Goal: Download file/media

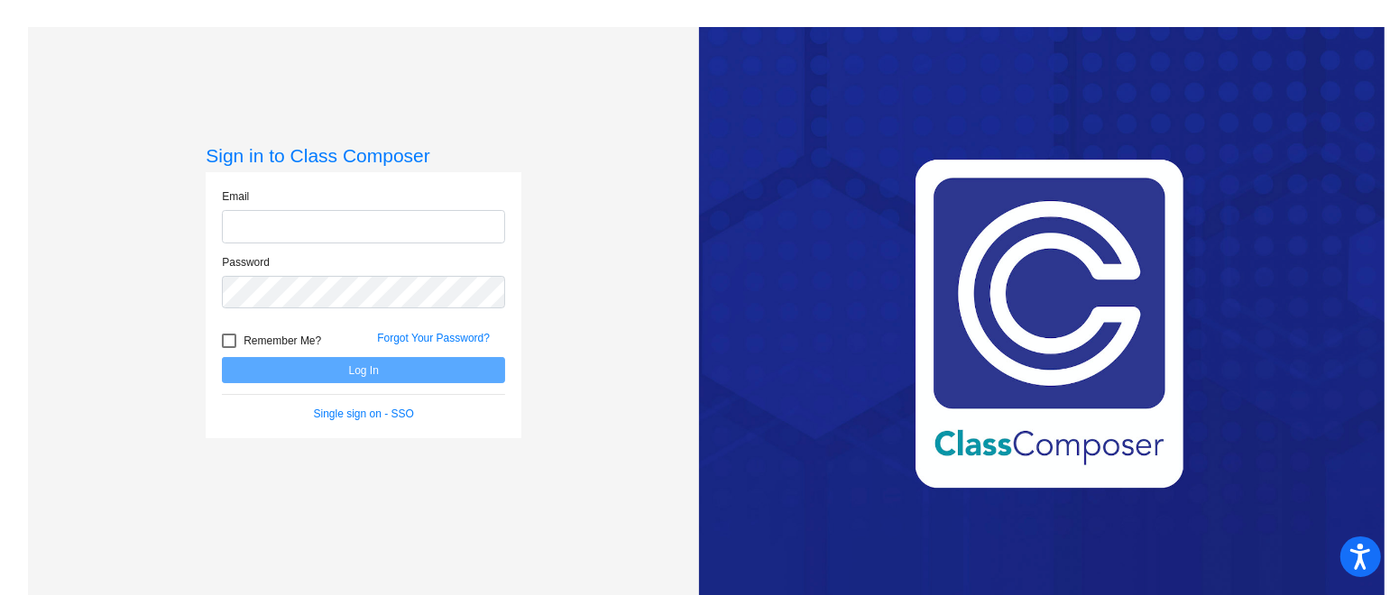
type input "[EMAIL_ADDRESS][PERSON_NAME][DOMAIN_NAME]"
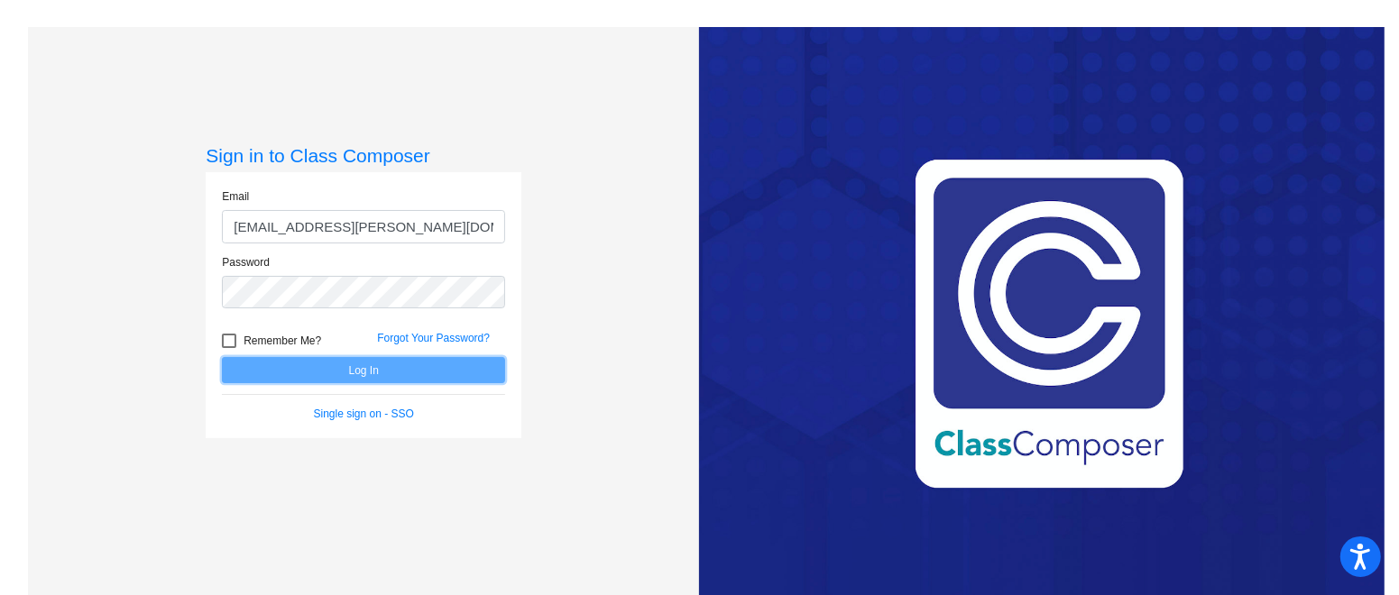
click at [378, 380] on button "Log In" at bounding box center [363, 370] width 283 height 26
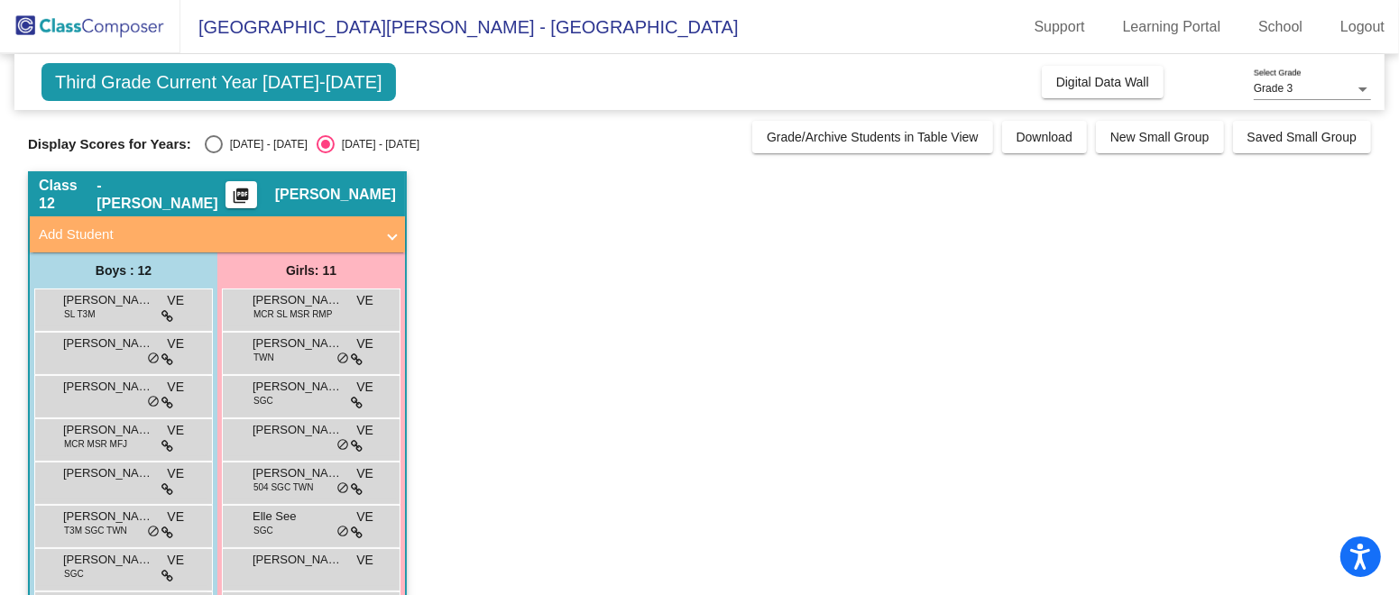
click at [205, 142] on div "Select an option" at bounding box center [214, 144] width 18 height 18
click at [213, 153] on input "[DATE] - [DATE]" at bounding box center [213, 153] width 1 height 1
radio input "true"
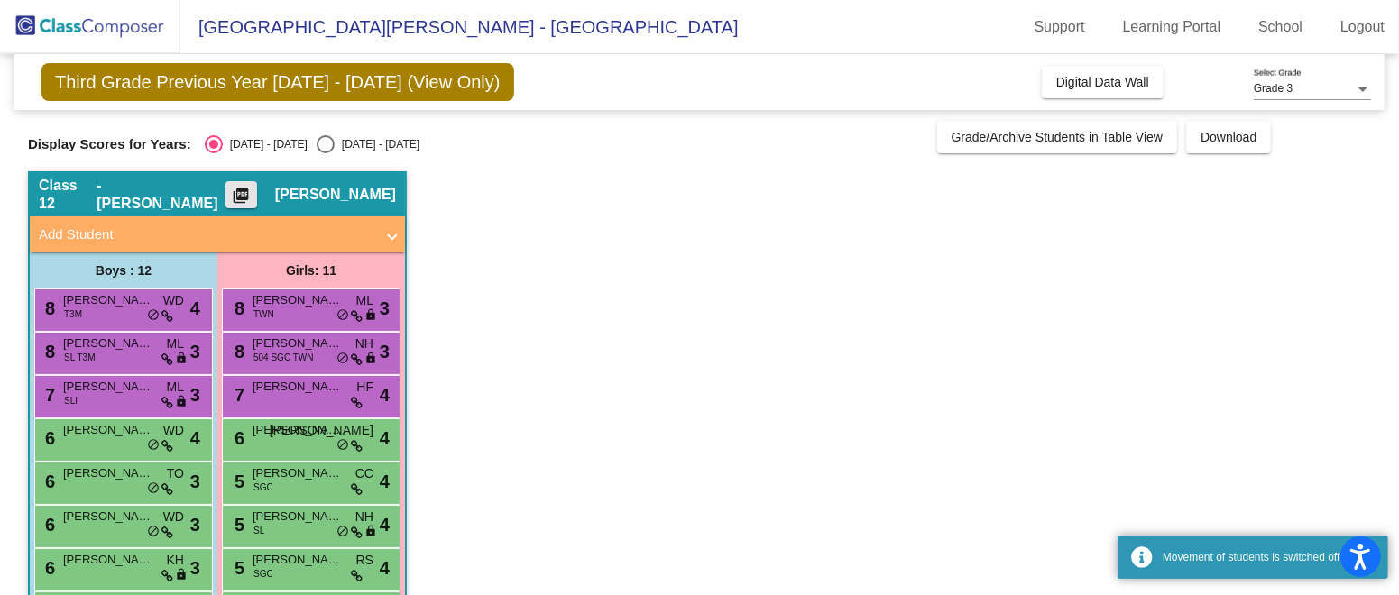
click at [252, 199] on mat-icon "picture_as_pdf" at bounding box center [241, 199] width 22 height 25
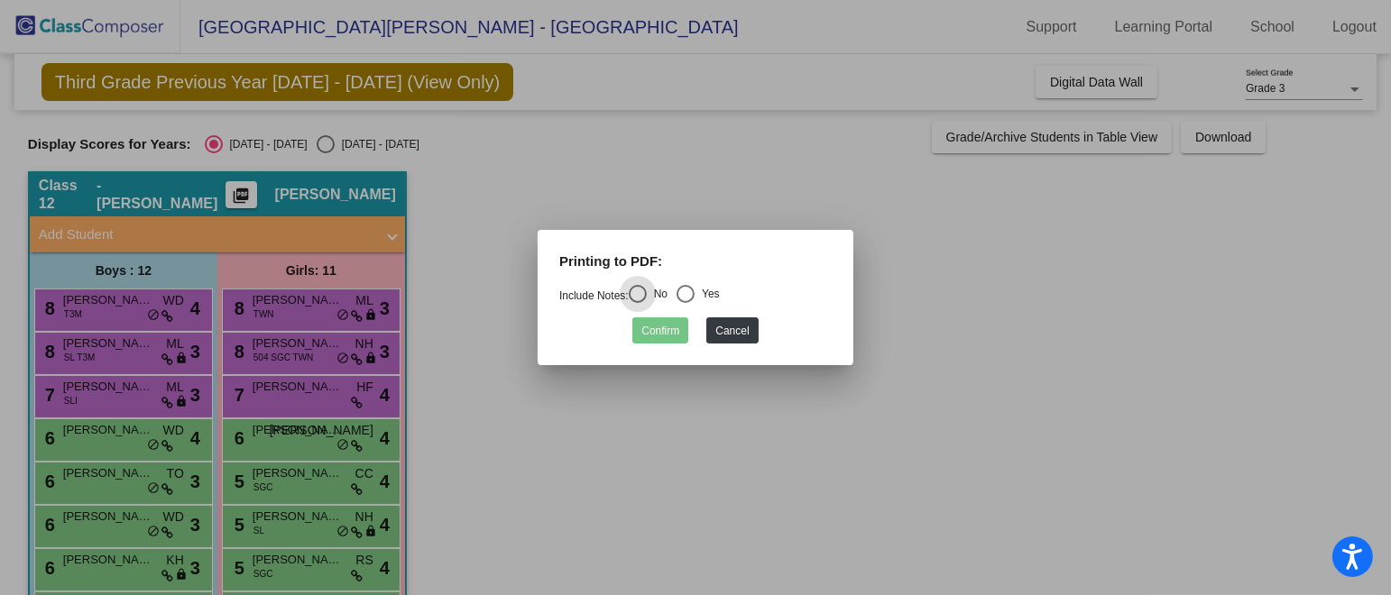
click at [687, 291] on div "Select an option" at bounding box center [686, 294] width 18 height 18
click at [686, 303] on input "Yes" at bounding box center [685, 303] width 1 height 1
radio input "true"
click at [664, 340] on button "Confirm" at bounding box center [660, 331] width 56 height 26
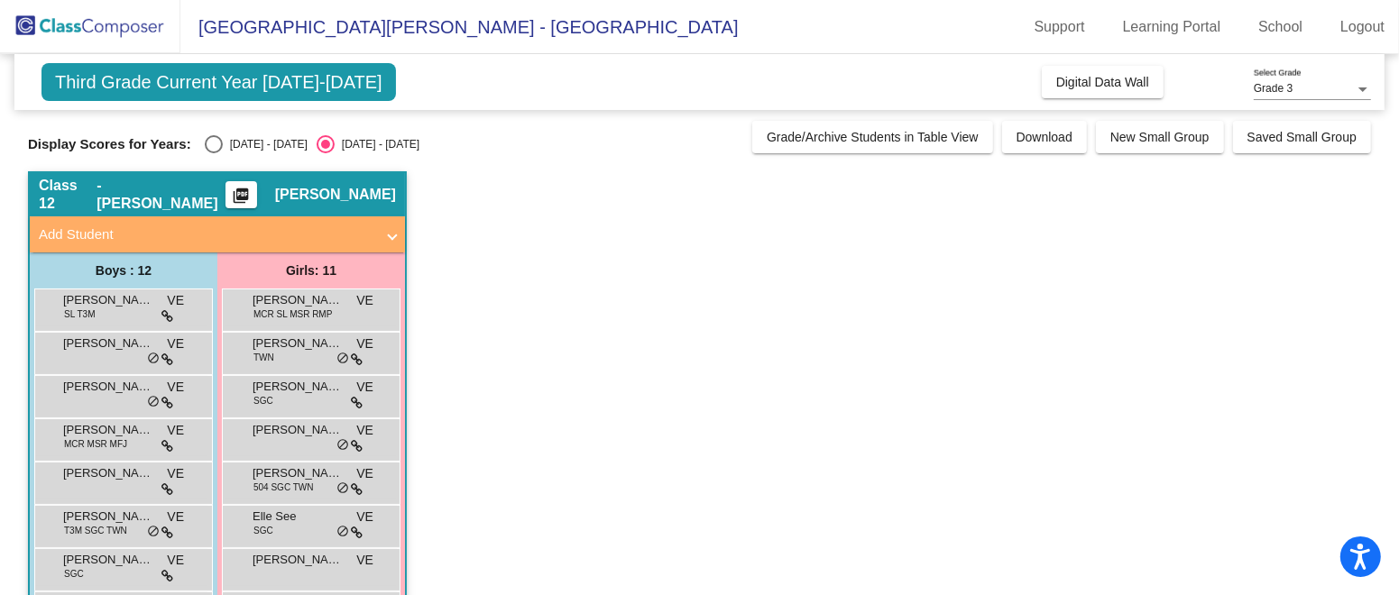
click at [205, 143] on div "Select an option" at bounding box center [214, 144] width 18 height 18
click at [213, 153] on input "[DATE] - [DATE]" at bounding box center [213, 153] width 1 height 1
radio input "true"
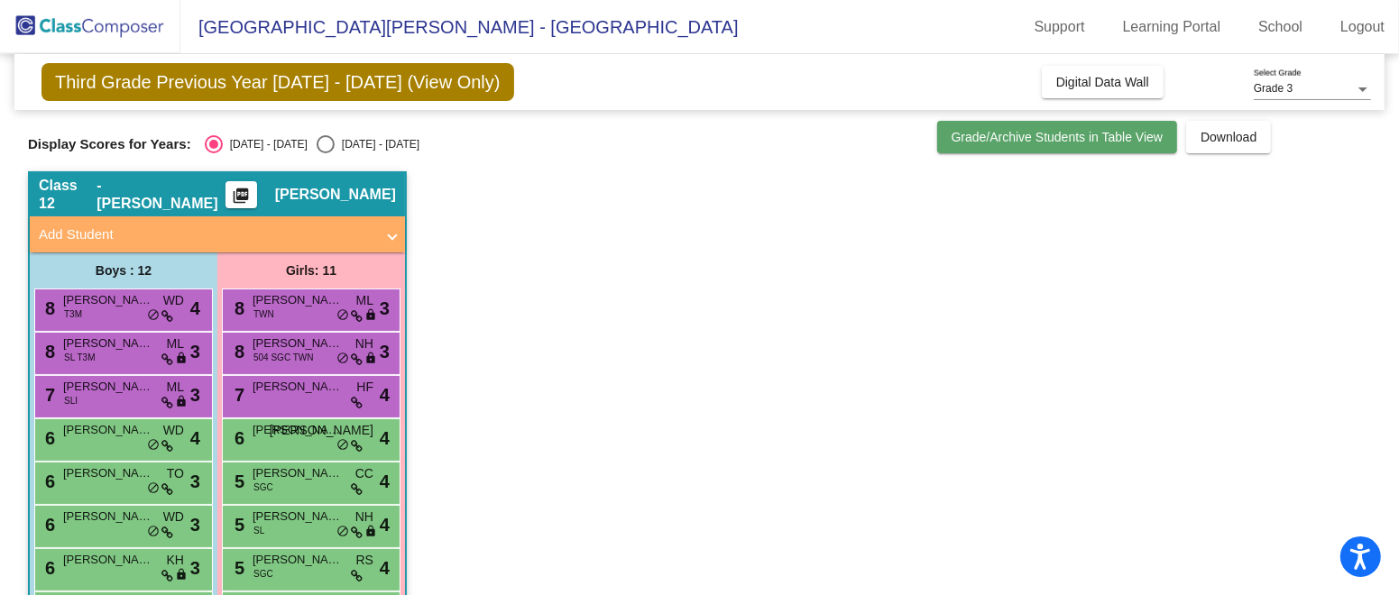
click at [1032, 143] on span "Grade/Archive Students in Table View" at bounding box center [1058, 137] width 212 height 14
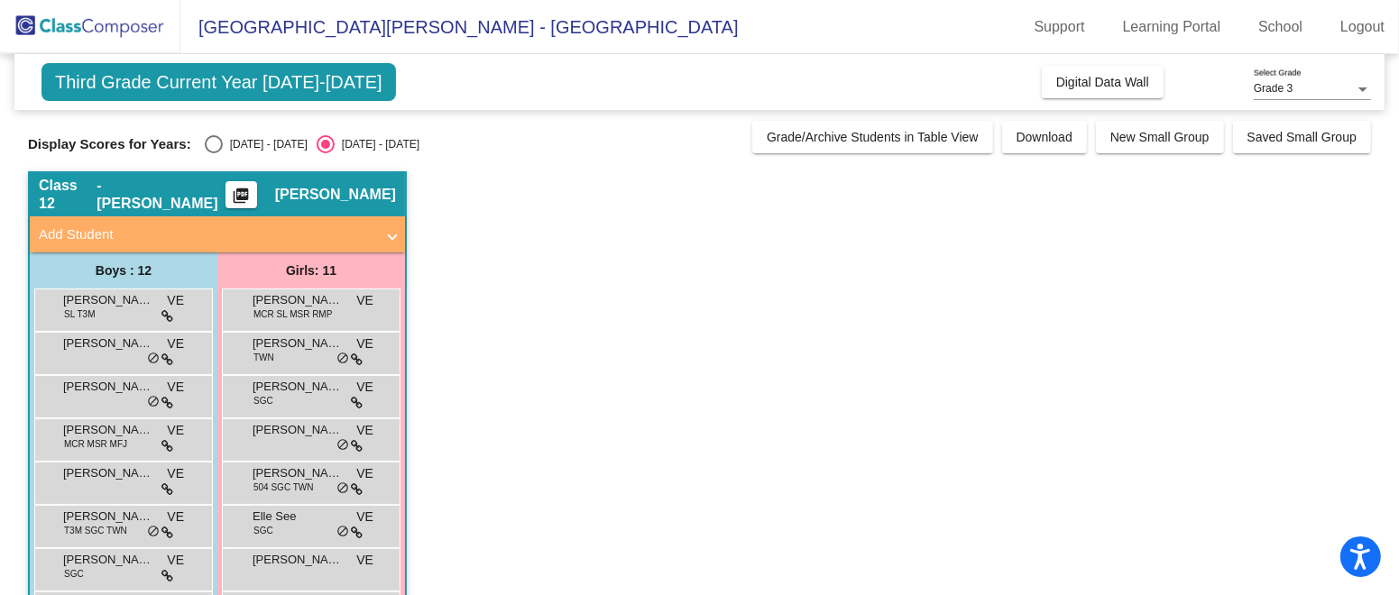
click at [205, 145] on div "Select an option" at bounding box center [214, 144] width 18 height 18
click at [213, 153] on input "[DATE] - [DATE]" at bounding box center [213, 153] width 1 height 1
radio input "true"
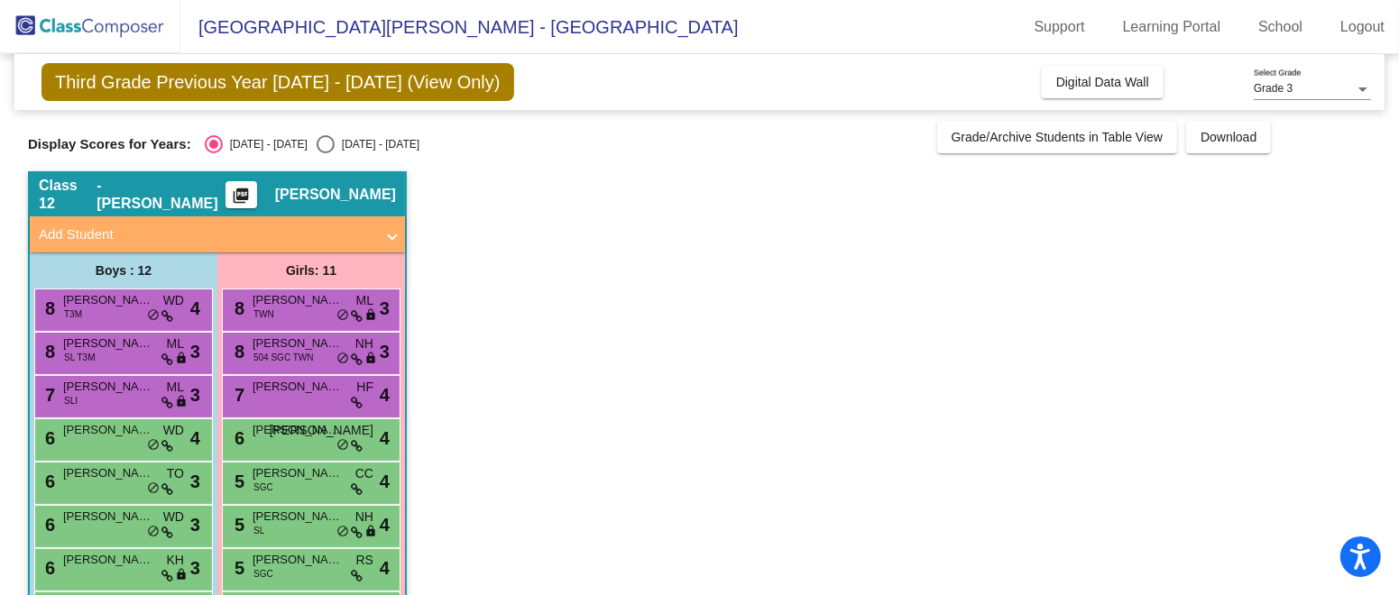
click at [638, 422] on app-classroom "Class 12 - Eder picture_as_pdf Victoria Eder Add Student First Name Last Name S…" at bounding box center [699, 504] width 1343 height 666
click at [257, 205] on button "picture_as_pdf" at bounding box center [242, 194] width 32 height 27
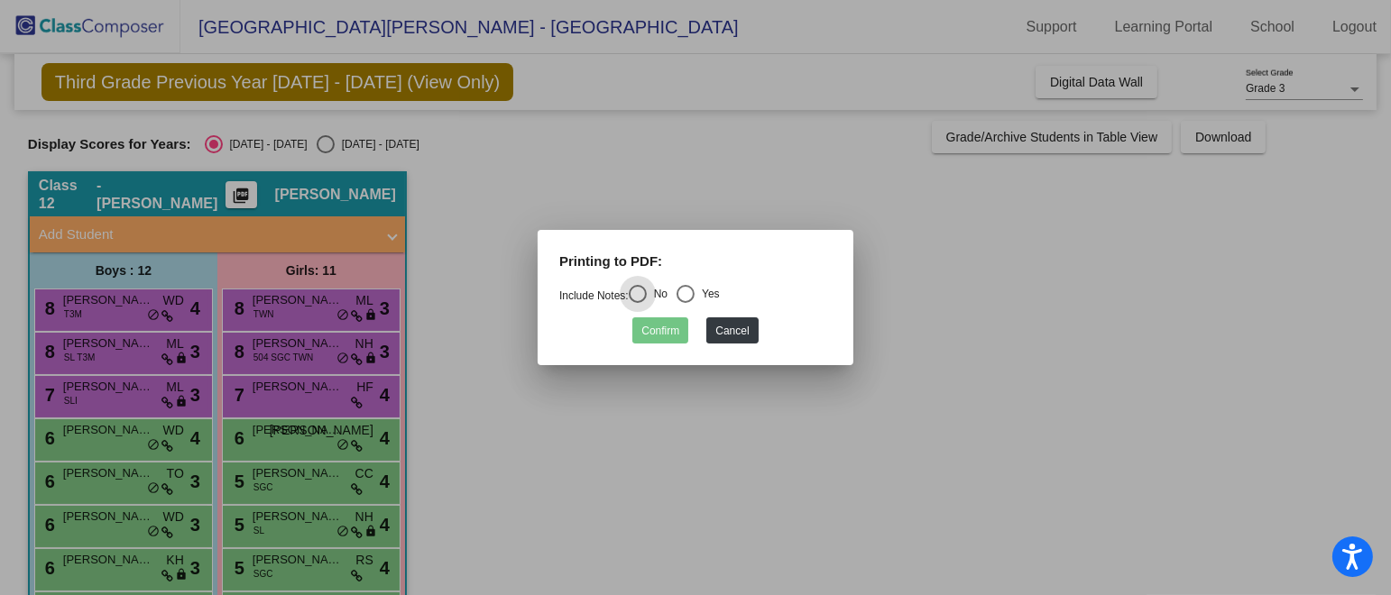
click at [695, 298] on div "Select an option" at bounding box center [686, 294] width 18 height 18
click at [686, 303] on input "Yes" at bounding box center [685, 303] width 1 height 1
radio input "true"
click at [655, 336] on button "Confirm" at bounding box center [660, 331] width 56 height 26
